Goal: Transaction & Acquisition: Purchase product/service

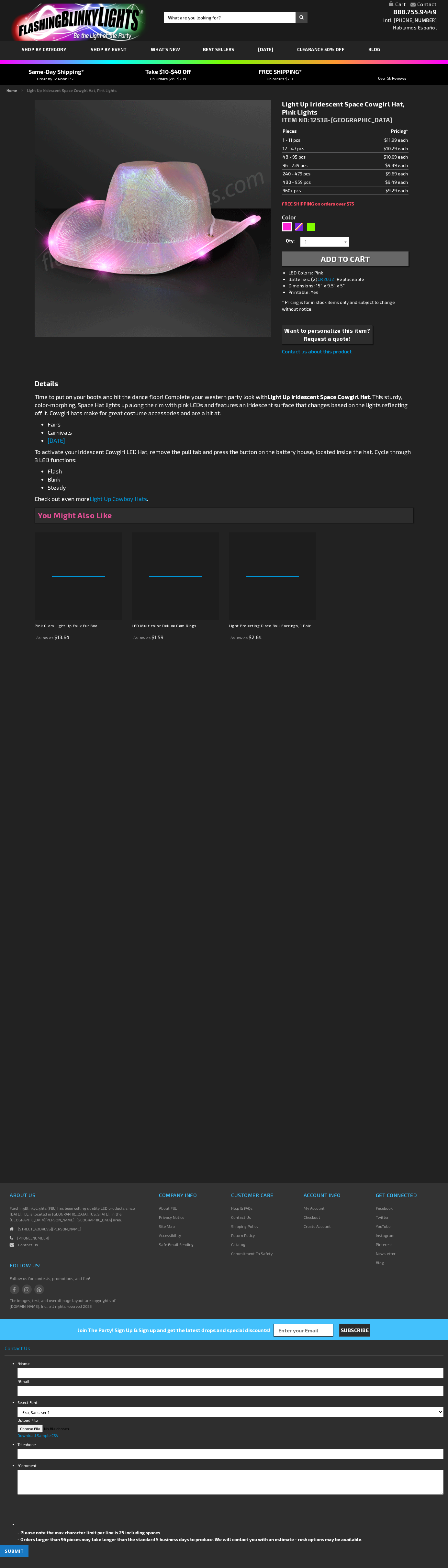
type input "5639"
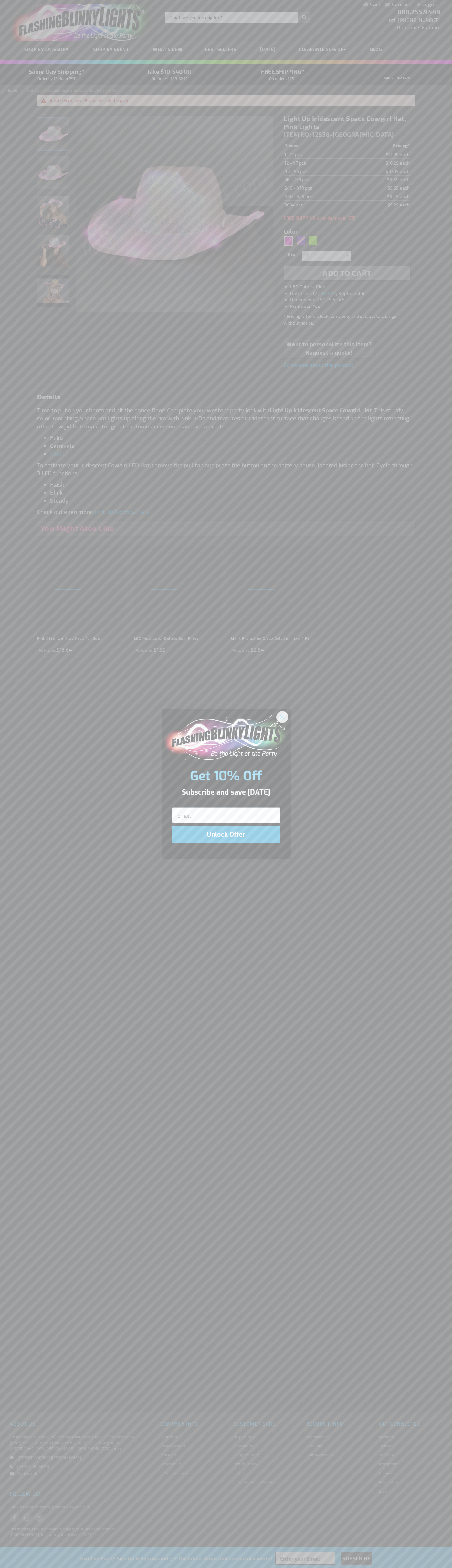
click at [282, 716] on icon "Close dialog" at bounding box center [281, 716] width 4 height 4
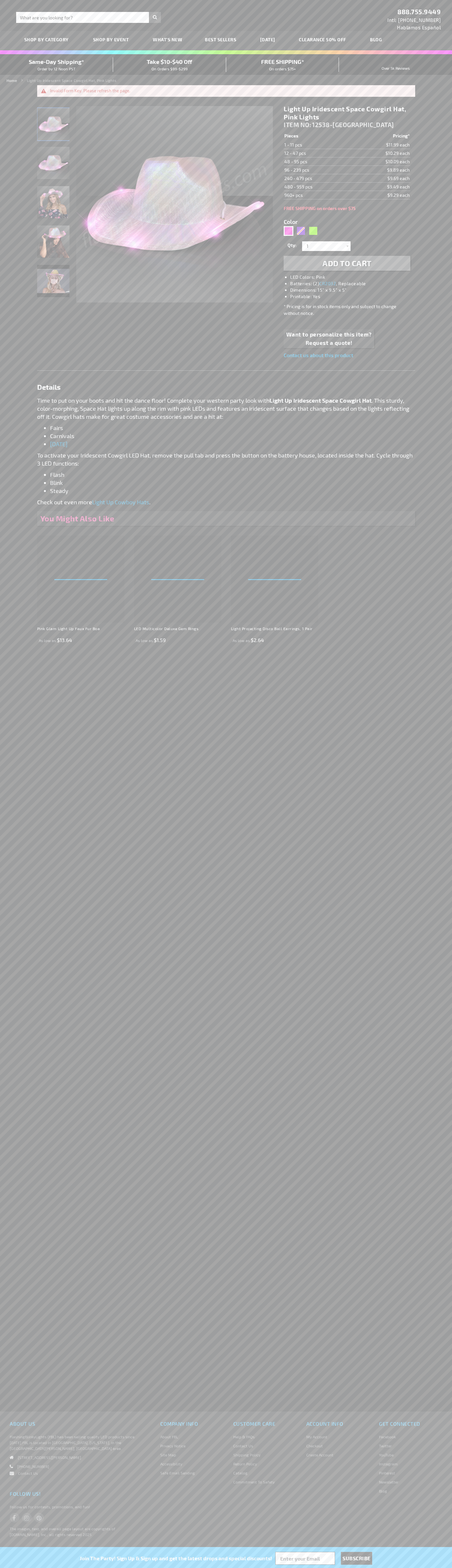
click at [314, 1446] on link "Checkout" at bounding box center [314, 1445] width 16 height 4
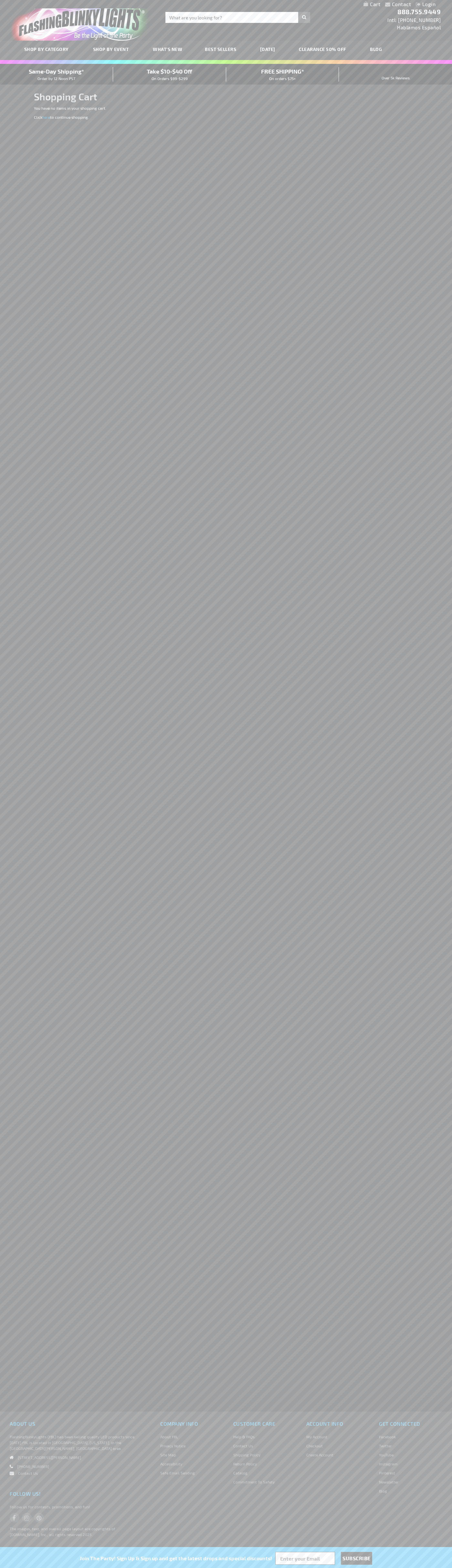
click at [57, 74] on span "Same-Day Shipping*" at bounding box center [56, 71] width 55 height 7
click at [319, 19] on div "Toggle Nav Search Search × Search 888.755.9449 Intl: 818-753-8303 Hablamos Espa…" at bounding box center [226, 20] width 452 height 41
click at [428, 1115] on div "Contact Compare Products Login Skip to Content My Cart My Cart Close You have n…" at bounding box center [226, 784] width 452 height 1568
click at [348, 1567] on html "The store will not work correctly when cookies are disabled. Contact Compare Pr…" at bounding box center [226, 784] width 452 height 1568
click at [4, 263] on div "Contact Compare Products Login Skip to Content My Cart My Cart Close You have n…" at bounding box center [226, 784] width 452 height 1568
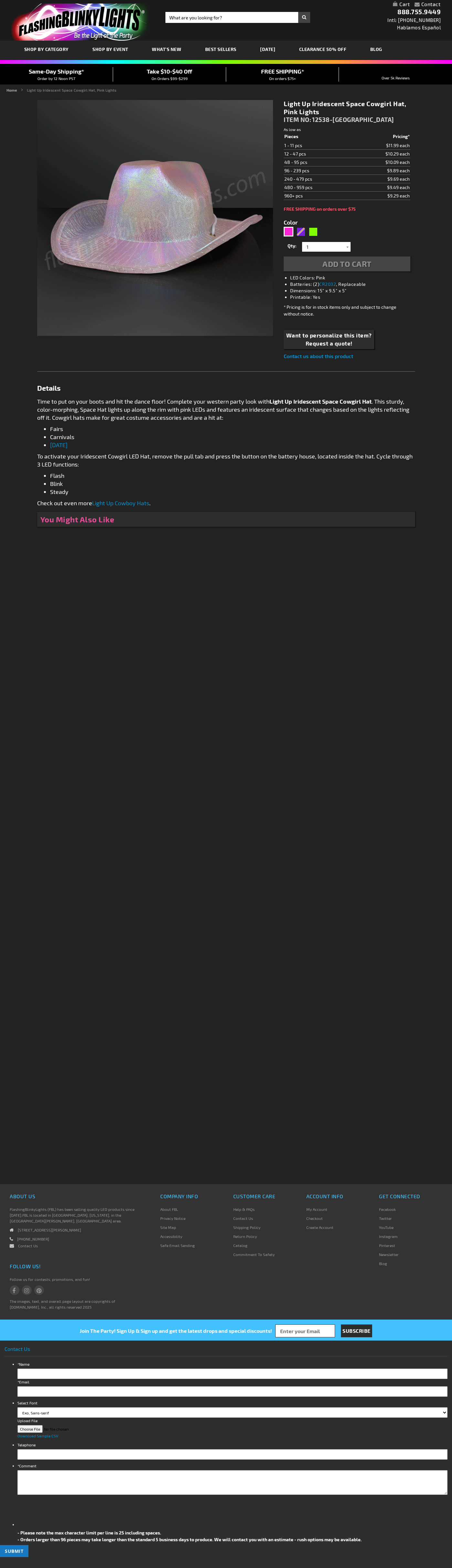
type input "5639"
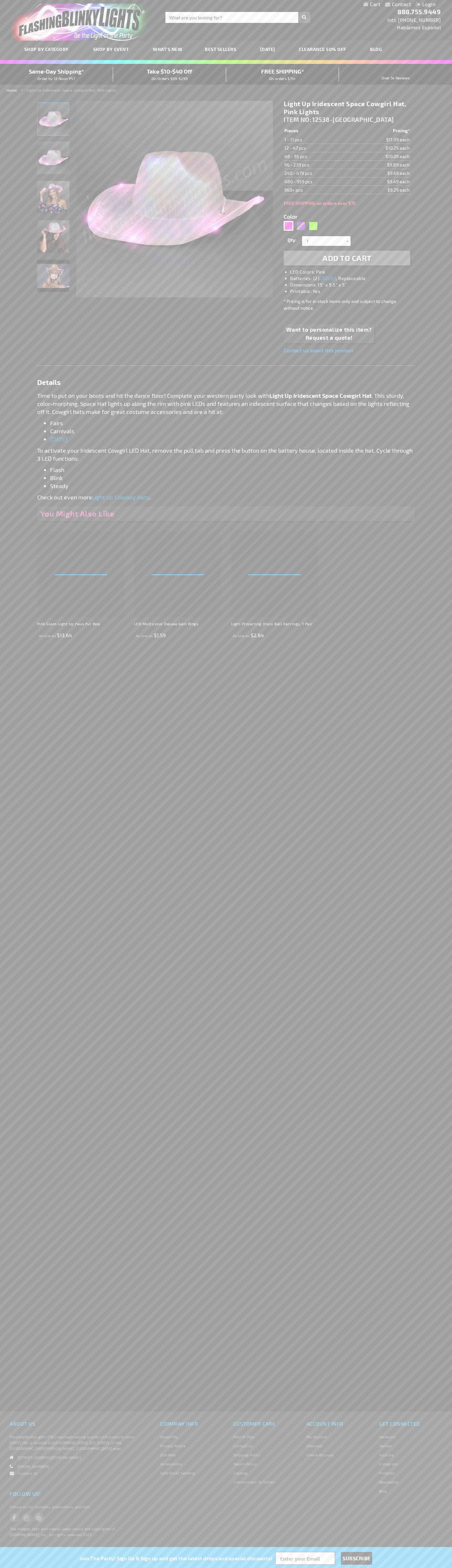
click at [372, 4] on link "My Cart" at bounding box center [372, 4] width 17 height 6
